Goal: Task Accomplishment & Management: Use online tool/utility

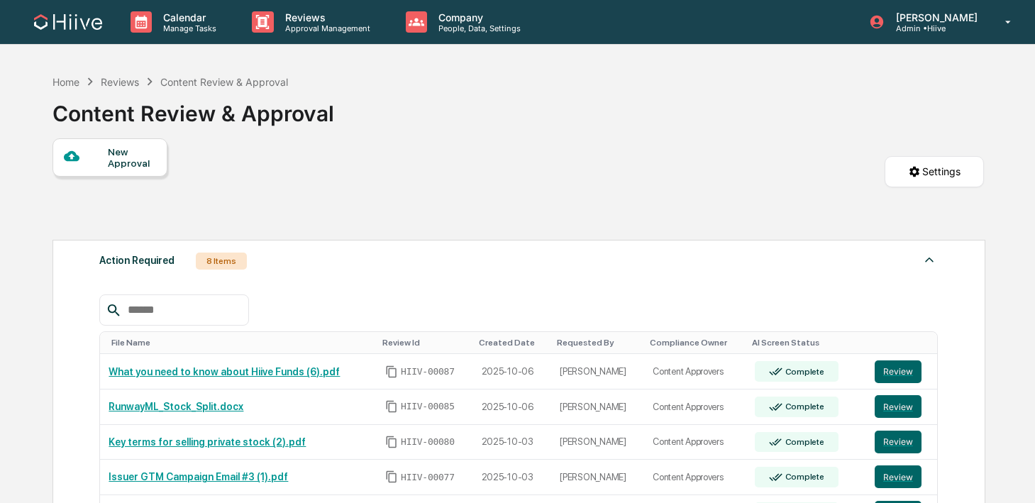
scroll to position [60, 0]
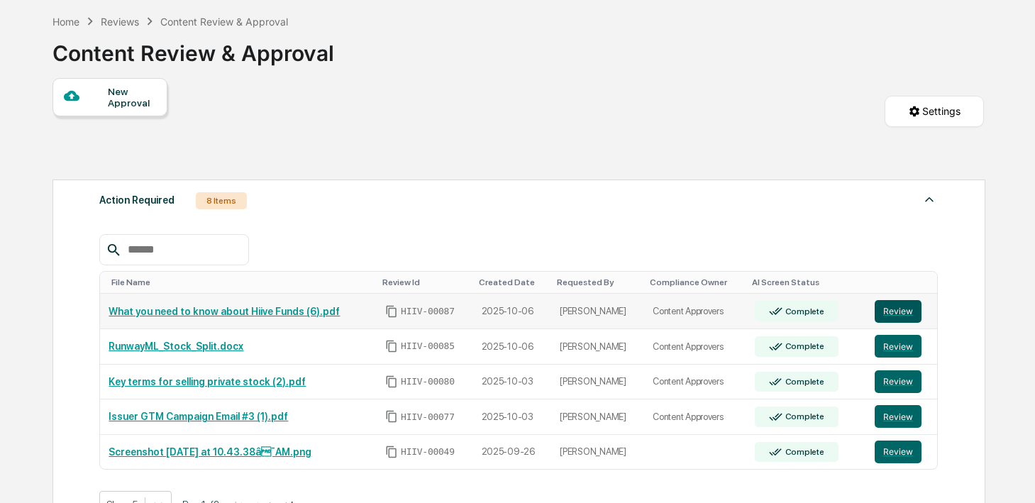
click at [917, 307] on button "Review" at bounding box center [898, 311] width 47 height 23
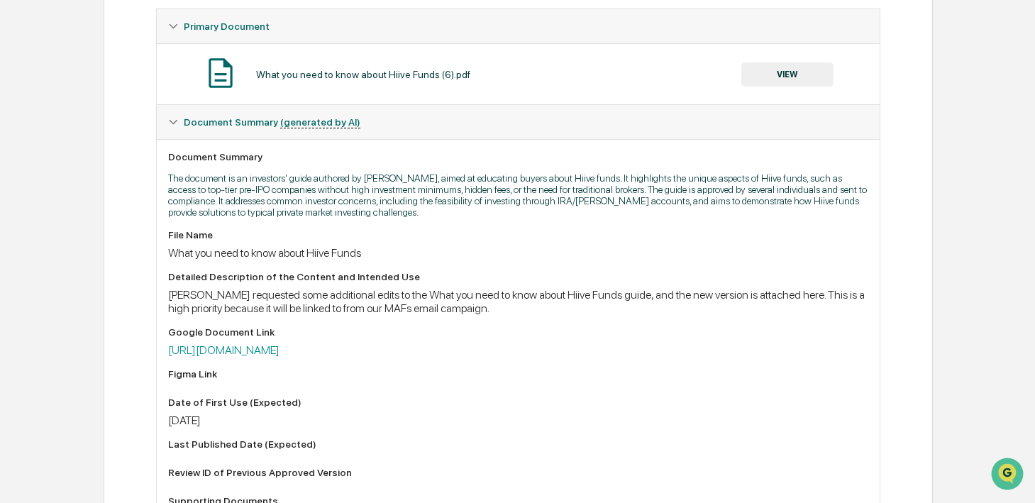
scroll to position [274, 0]
click at [781, 75] on button "VIEW" at bounding box center [788, 72] width 92 height 24
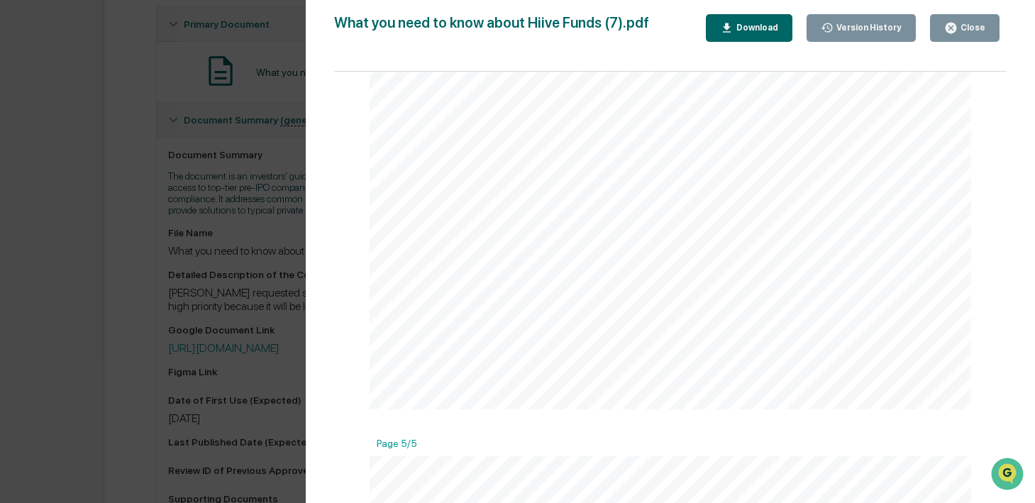
scroll to position [2740, 0]
click at [190, 375] on div "Version History 10/06/2025, 05:25 PM Kate Wilson 10/06/2025, 04:52 PM Kate Wils…" at bounding box center [517, 251] width 1035 height 503
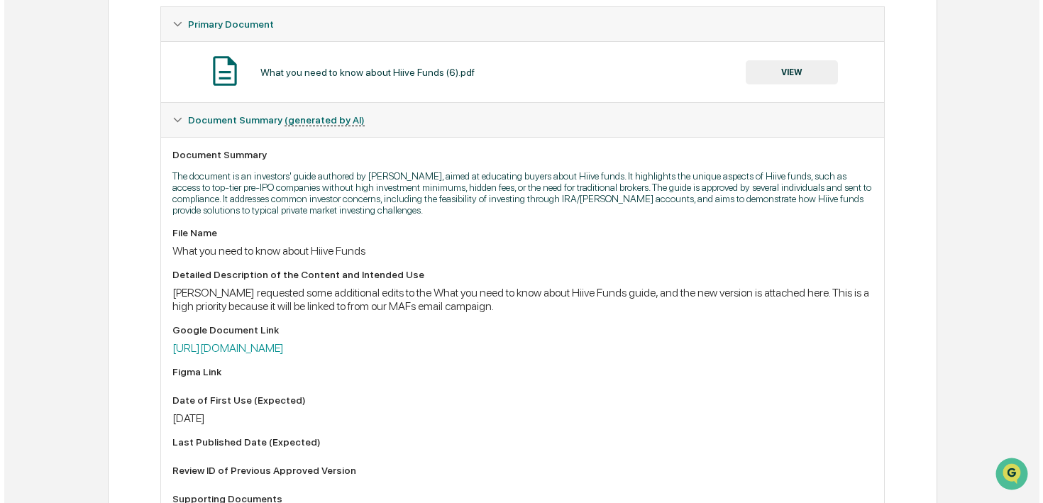
scroll to position [0, 0]
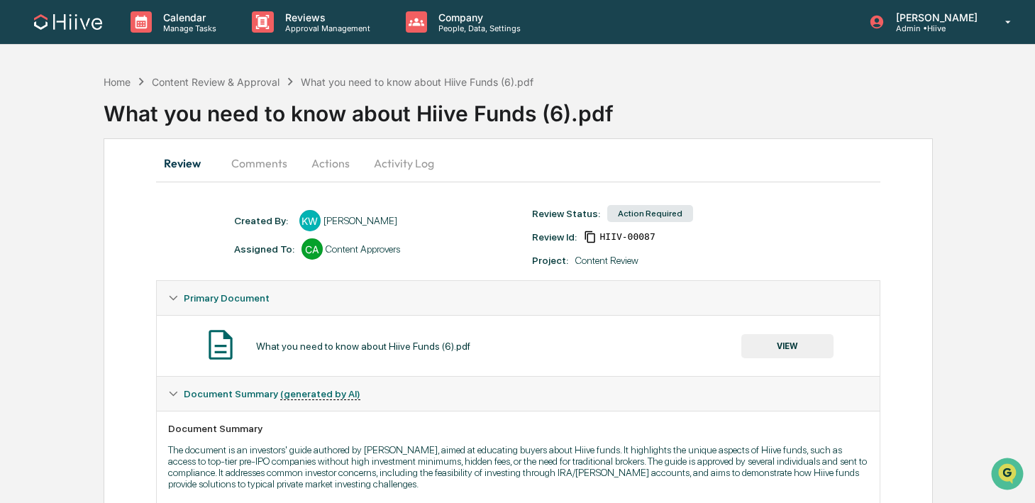
click at [246, 160] on button "Comments" at bounding box center [259, 163] width 79 height 34
